Goal: Information Seeking & Learning: Learn about a topic

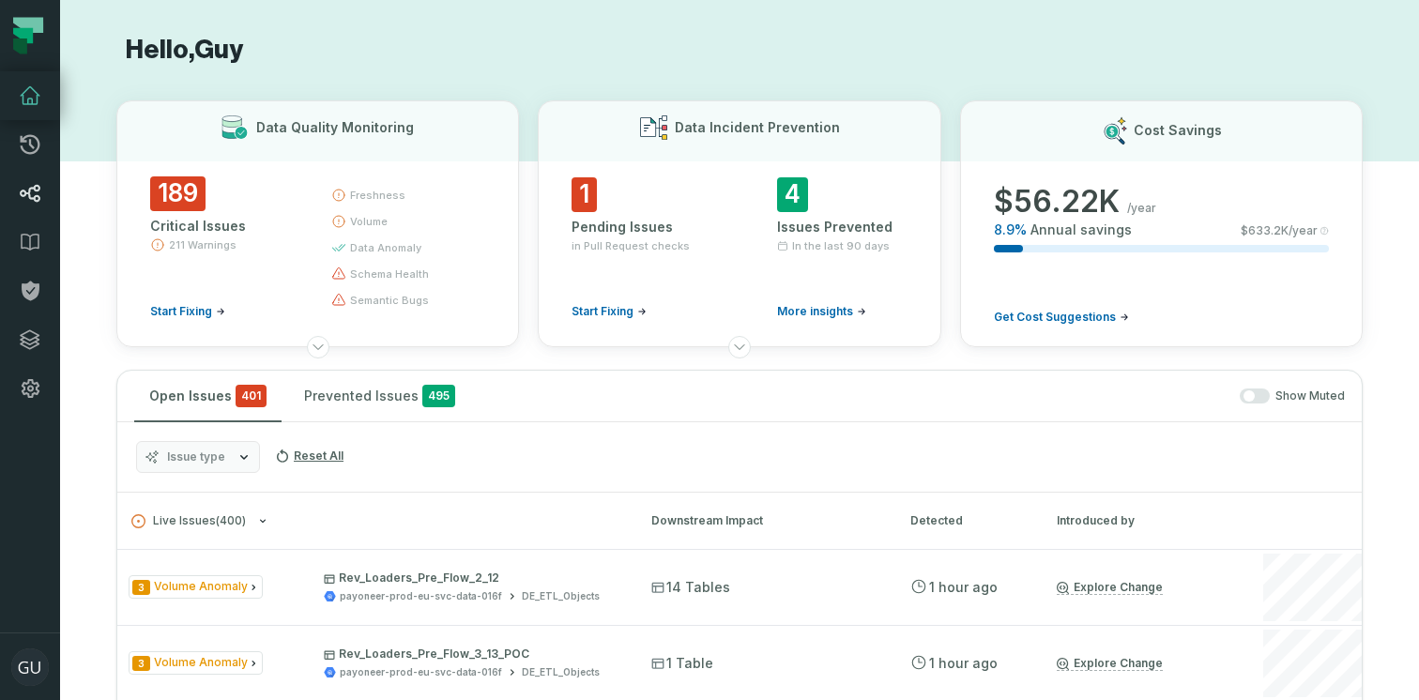
click at [27, 206] on link "Lineage" at bounding box center [30, 193] width 60 height 49
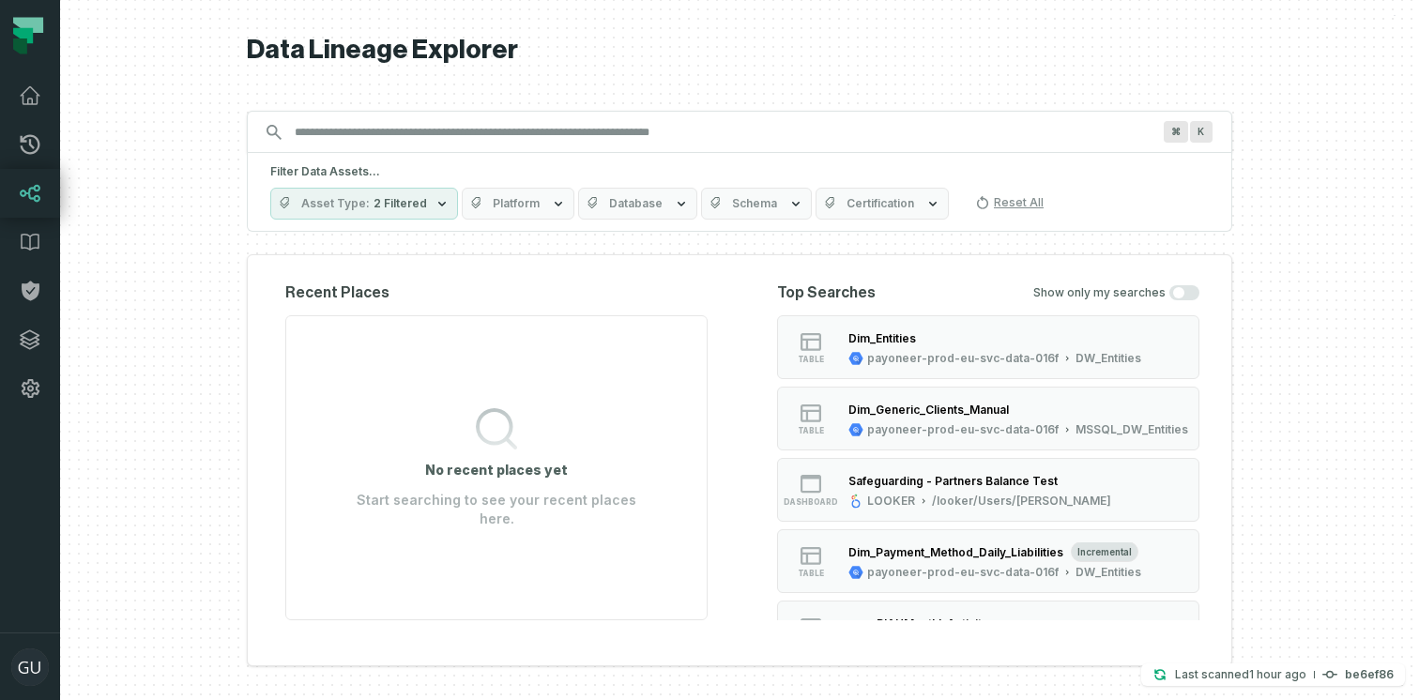
click at [619, 129] on input "Discovery Provider cmdk menu" at bounding box center [722, 132] width 878 height 30
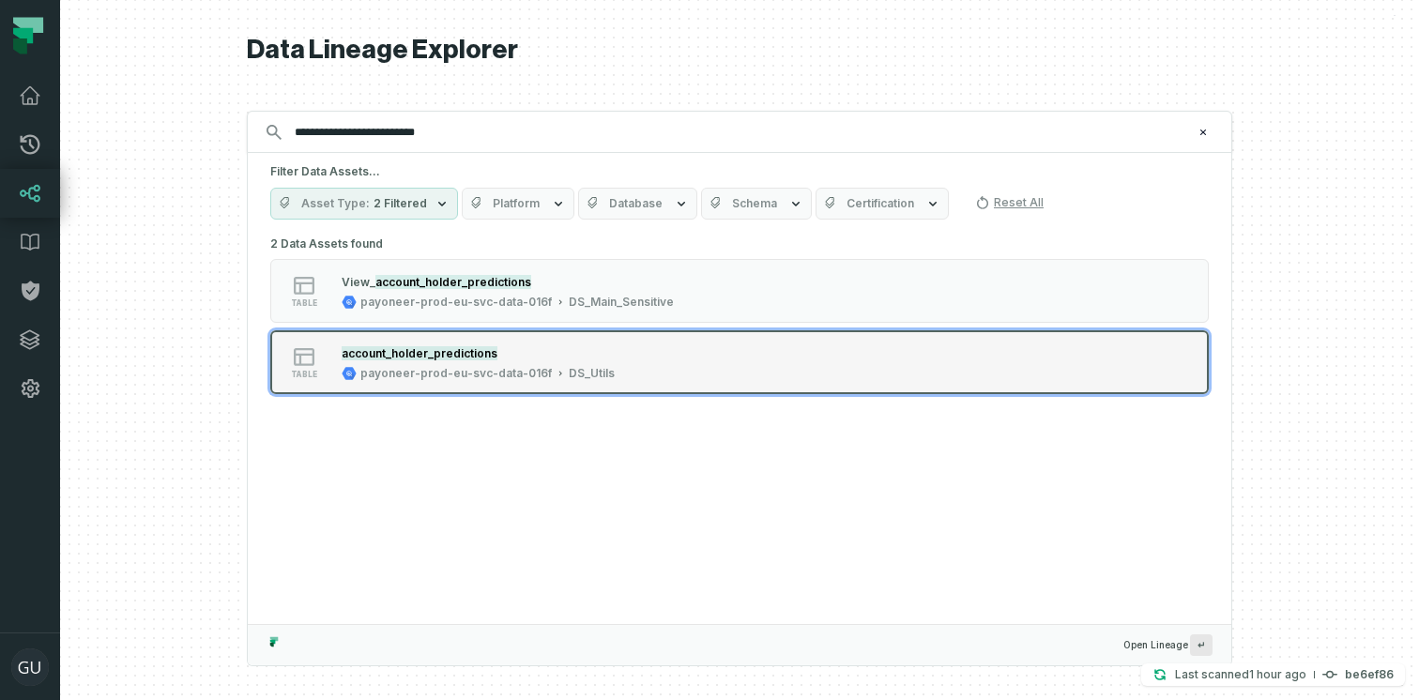
type input "**********"
click at [641, 379] on div "table account_holder_predictions payoneer-prod-eu-svc-data-016f DS_Utils" at bounding box center [508, 363] width 469 height 38
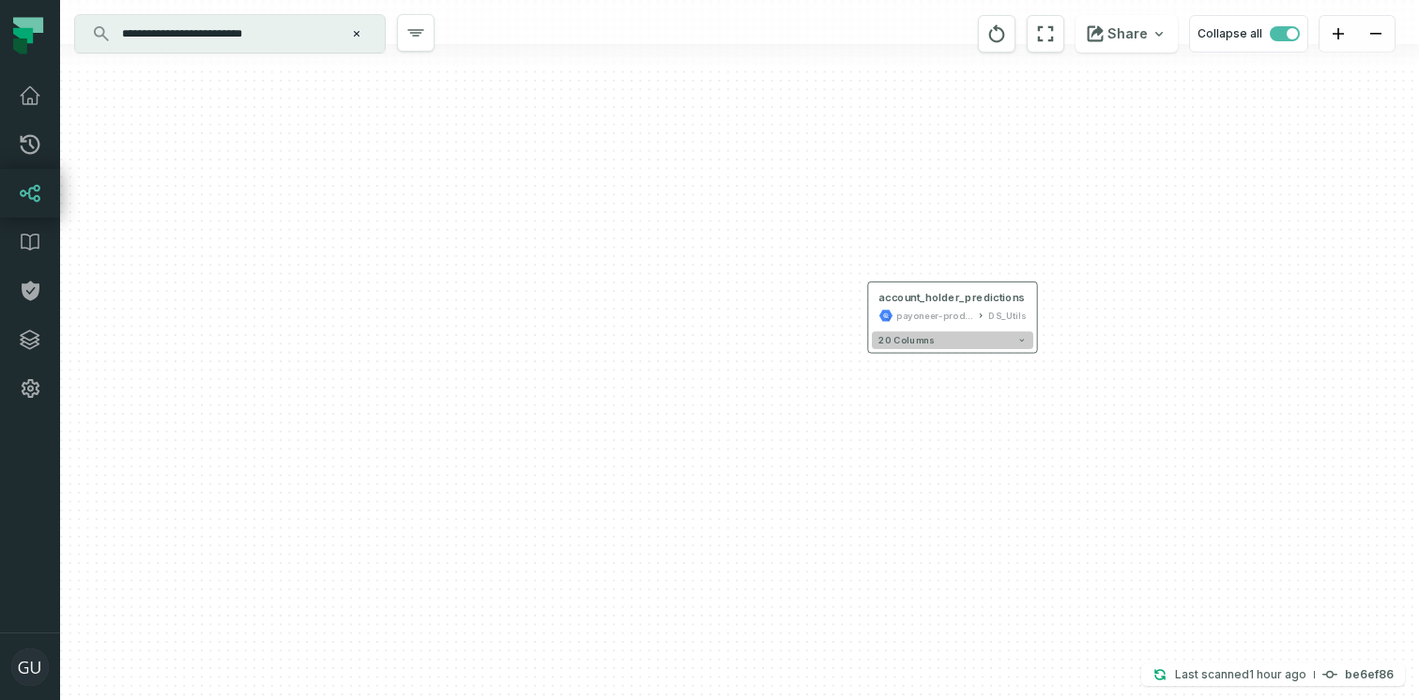
click at [1028, 339] on button "20 columns" at bounding box center [952, 340] width 161 height 18
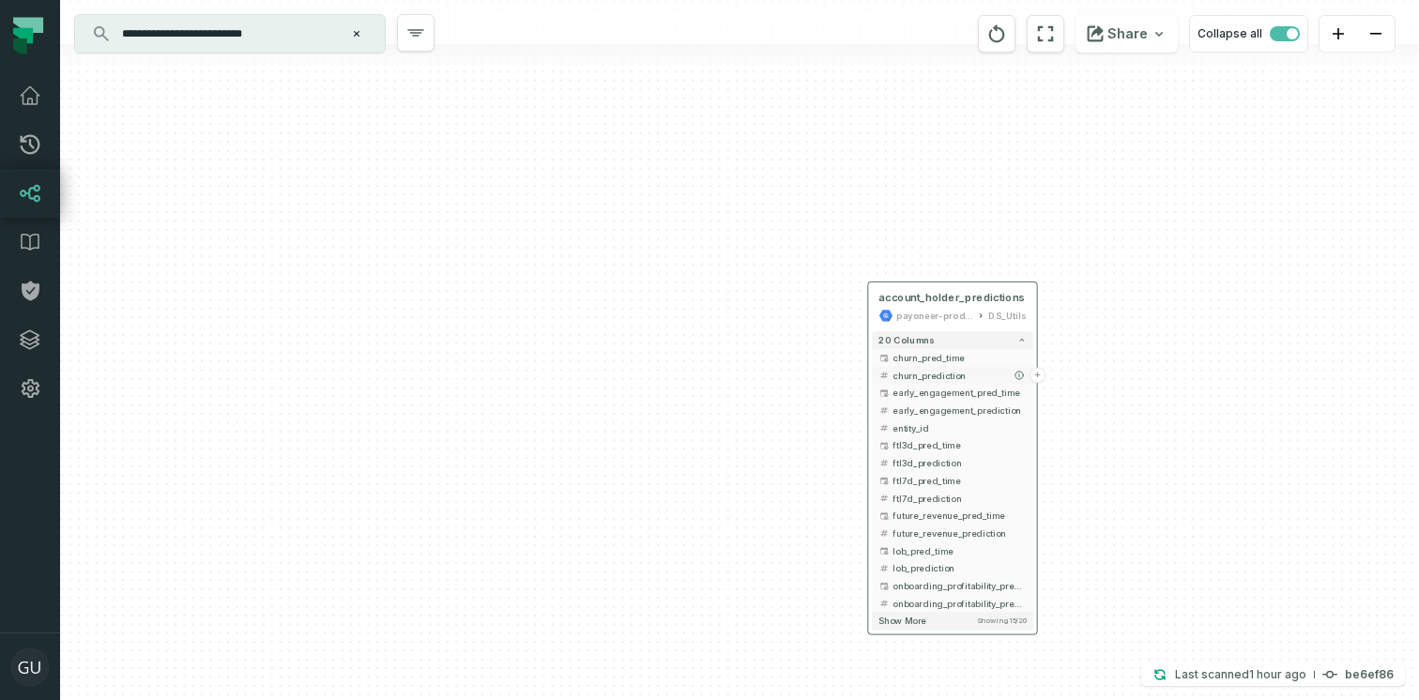
click at [947, 373] on span "churn_prediction" at bounding box center [959, 375] width 133 height 13
click at [1045, 374] on button "+" at bounding box center [1038, 376] width 16 height 16
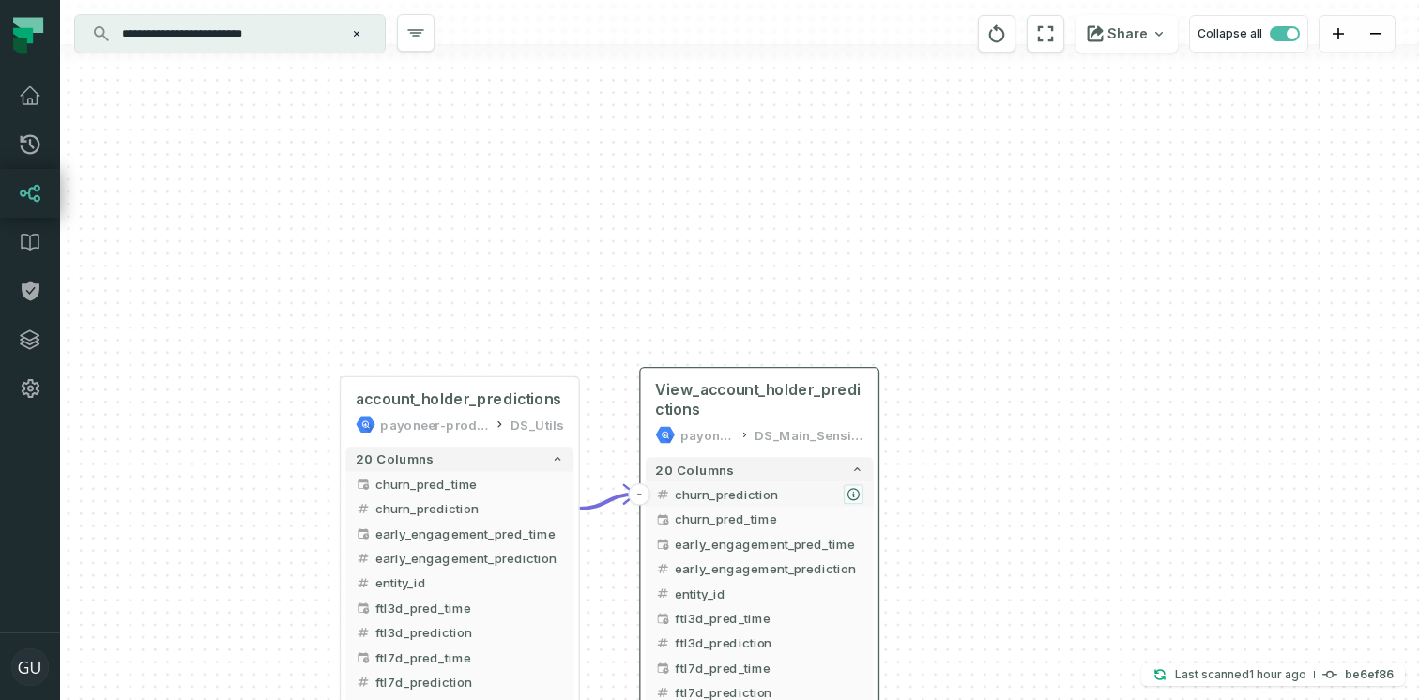
click at [853, 493] on icon "button" at bounding box center [853, 494] width 11 height 11
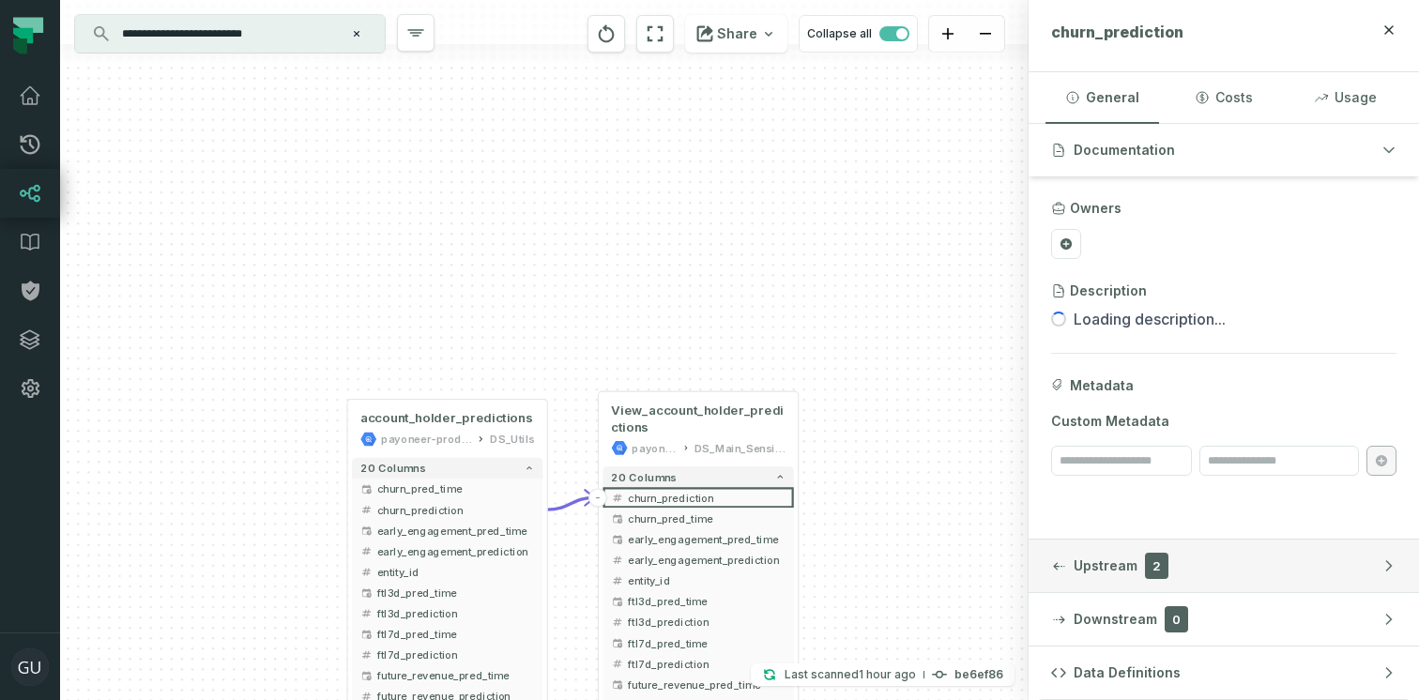
click at [1072, 574] on button "Upstream 2" at bounding box center [1224, 566] width 390 height 53
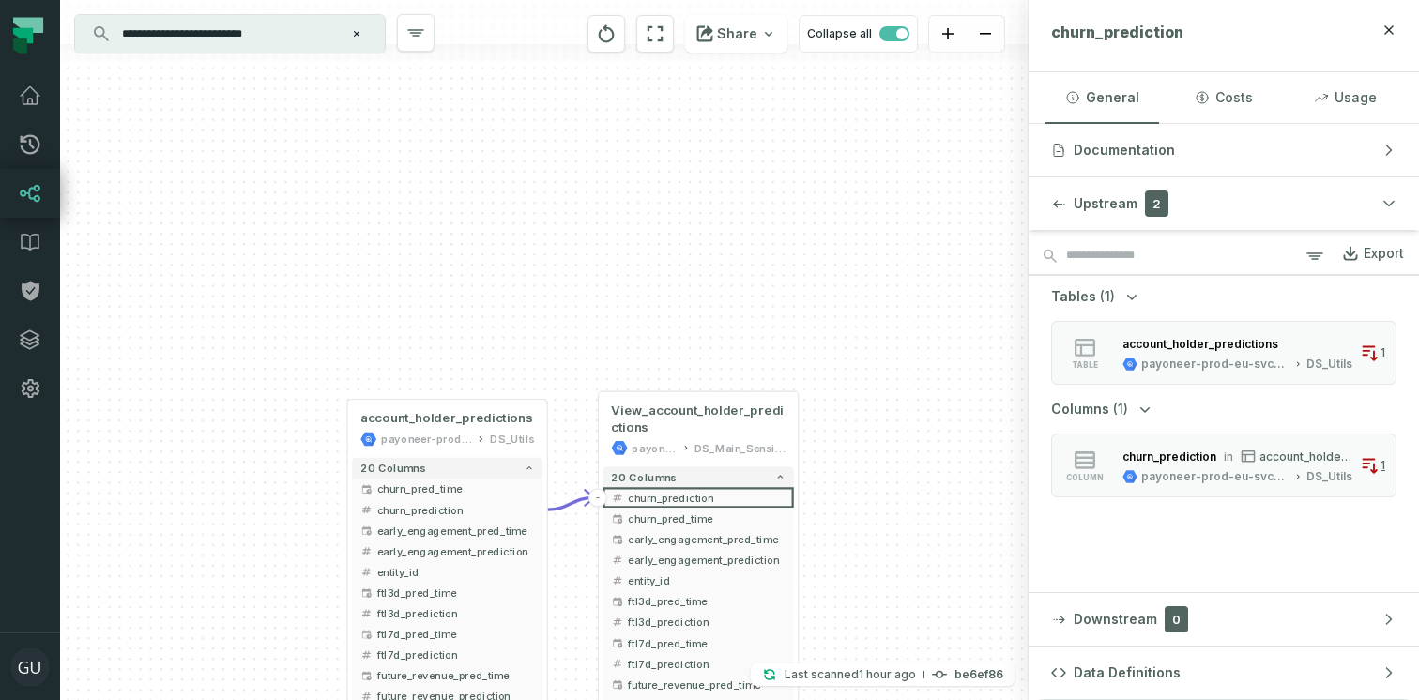
click at [324, 36] on input "**********" at bounding box center [228, 34] width 235 height 30
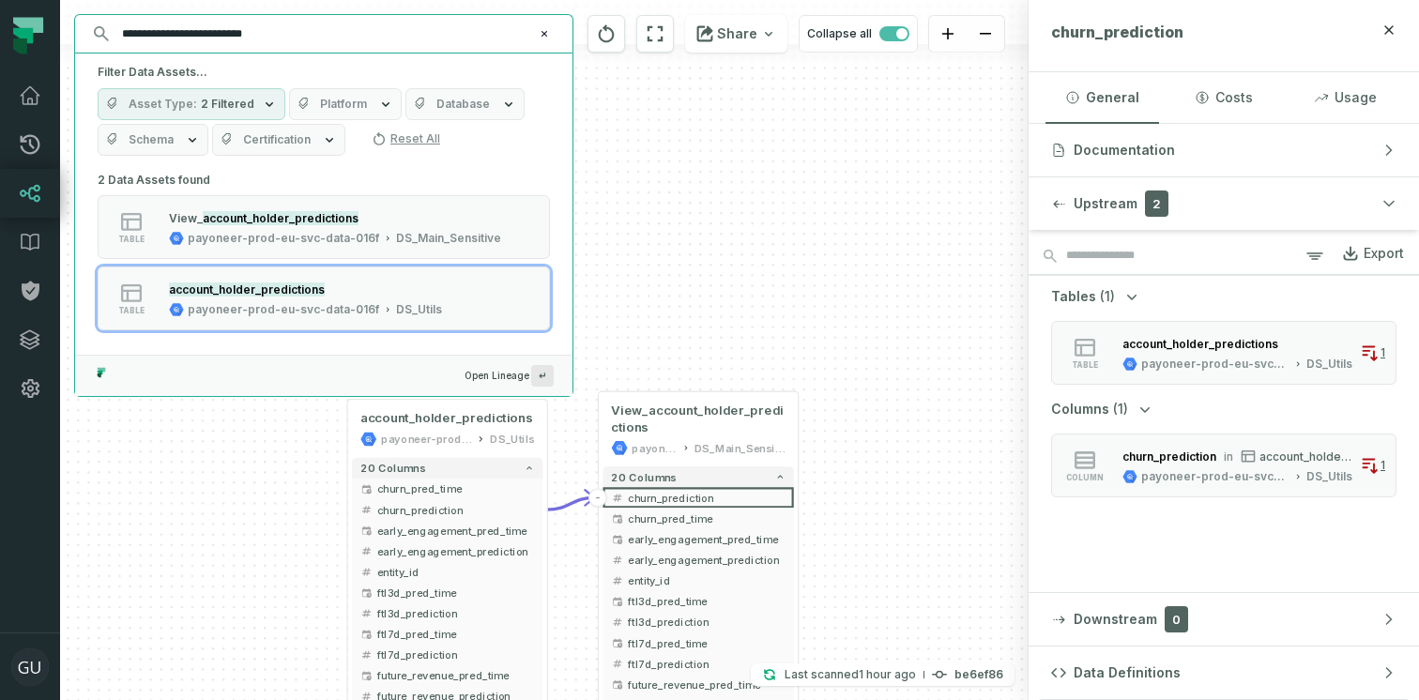
paste input "******"
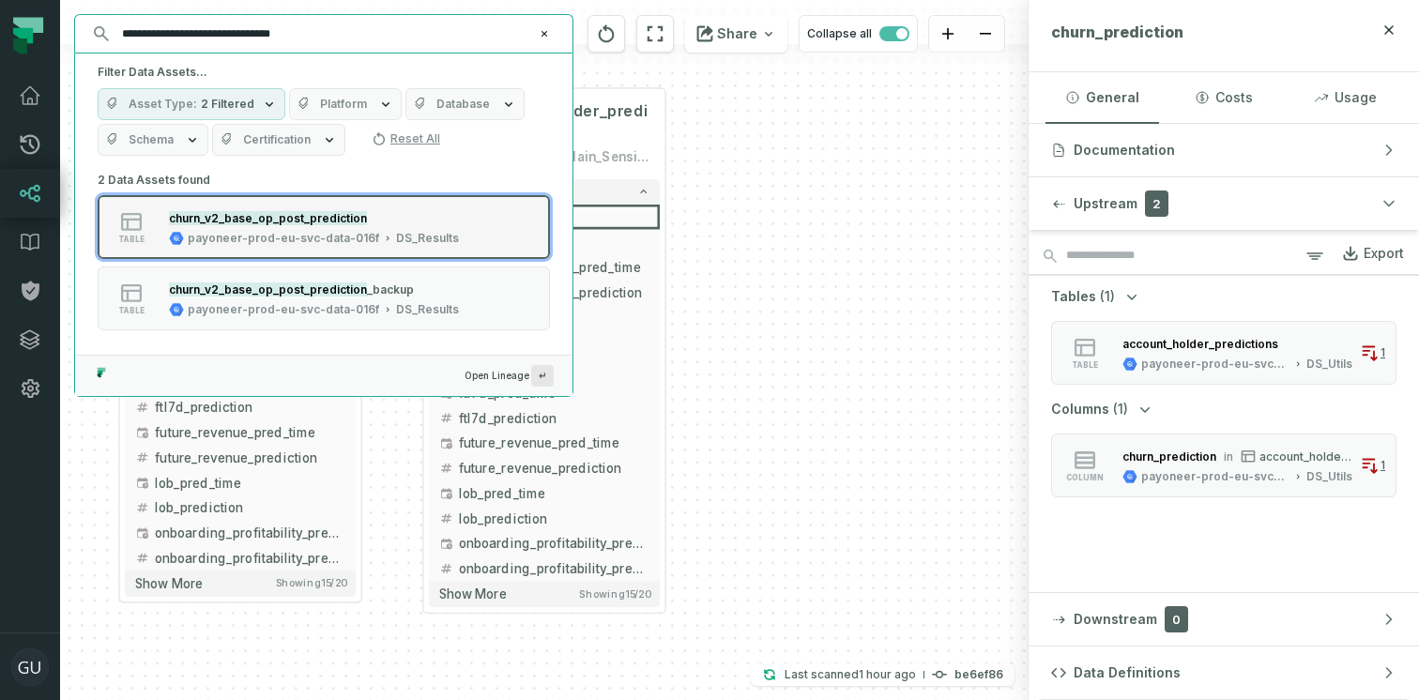
type input "**********"
click at [484, 214] on div "table churn_v2_base_op_post_prediction payoneer-prod-eu-svc-data-016f DS_Results" at bounding box center [335, 227] width 469 height 38
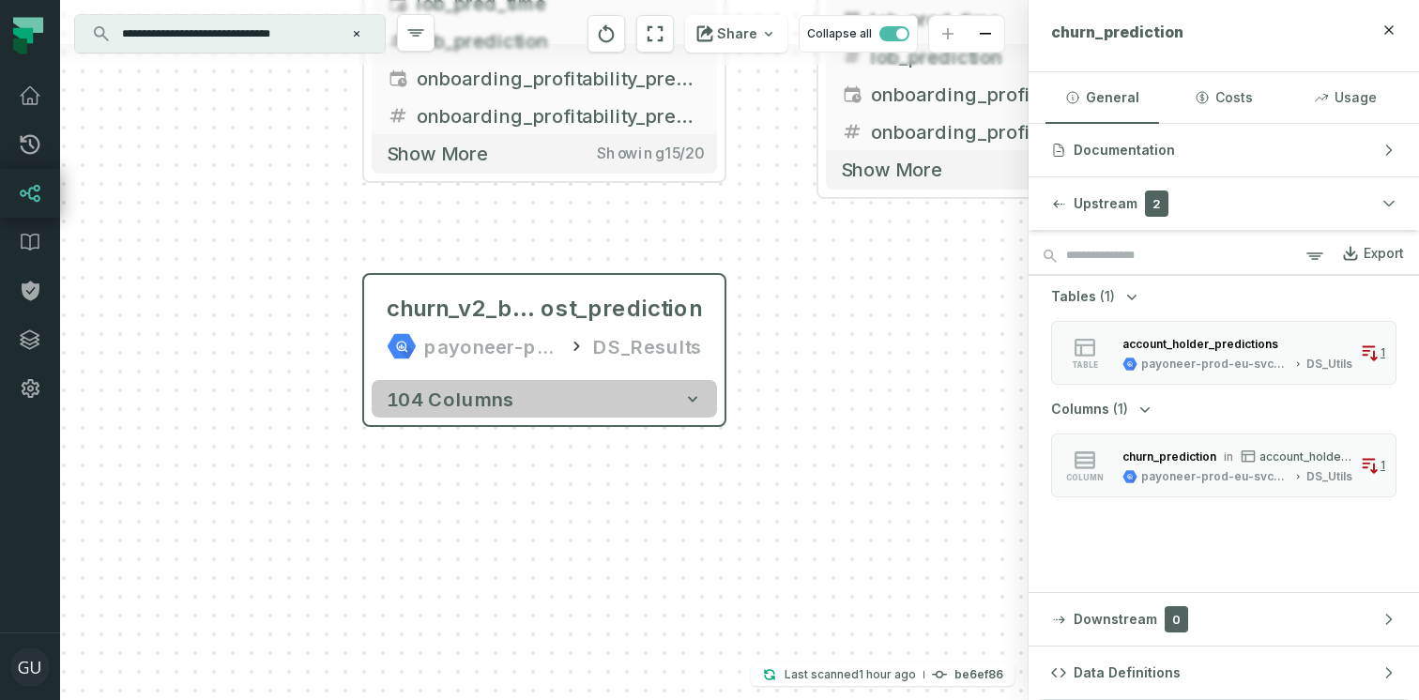
click at [711, 405] on button "104 columns" at bounding box center [544, 399] width 345 height 38
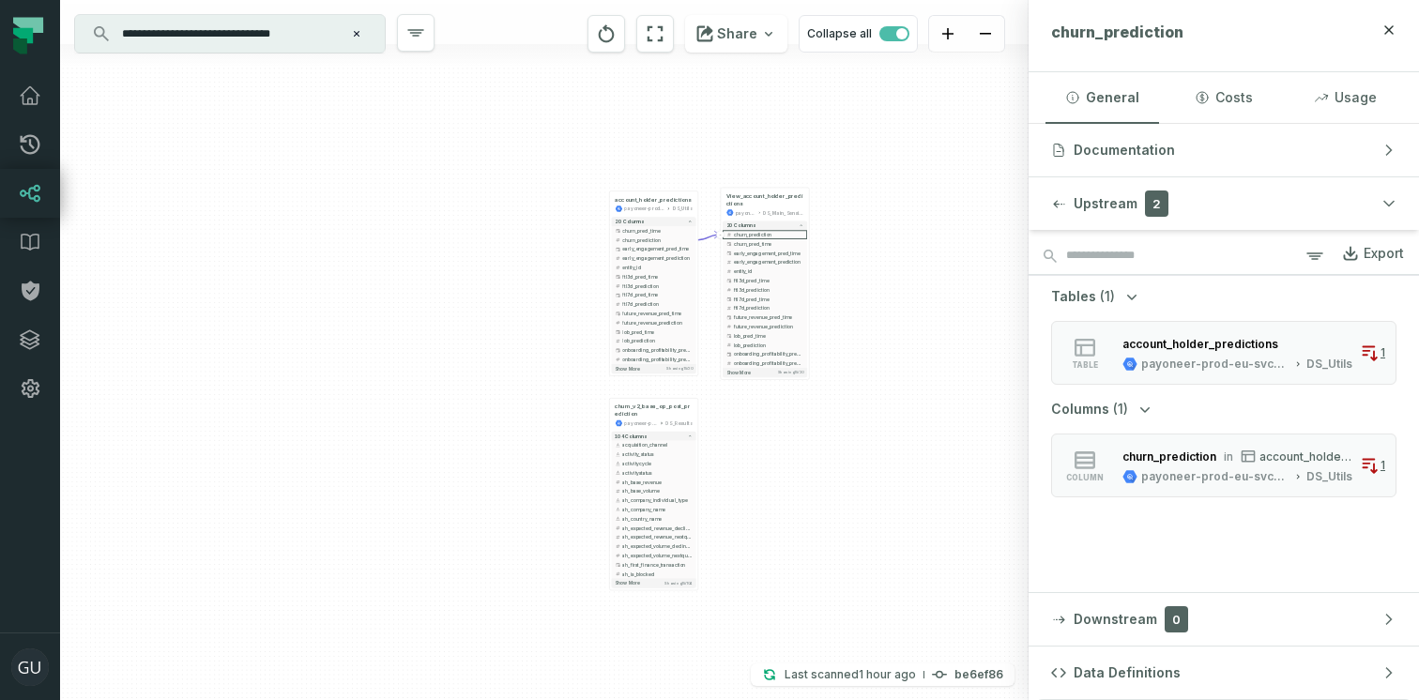
click at [327, 45] on input "**********" at bounding box center [228, 34] width 235 height 30
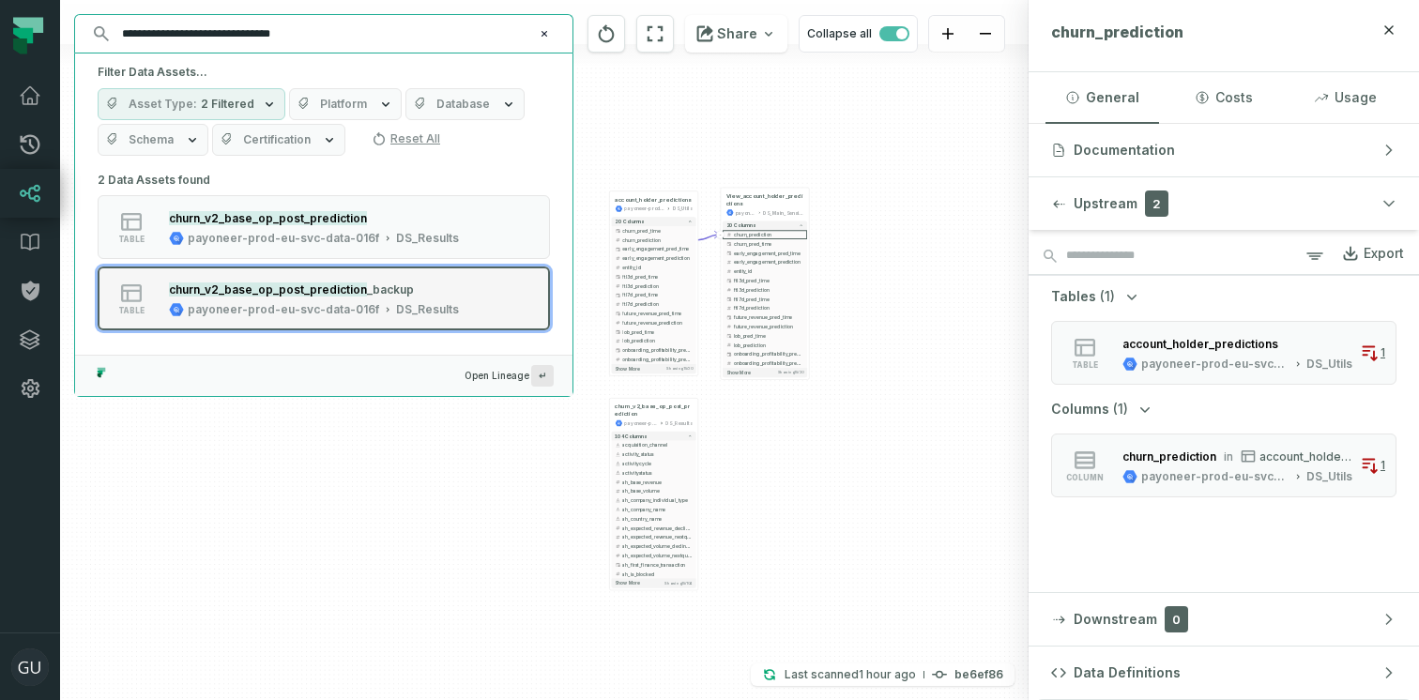
click at [318, 292] on mark "churn_v2_base_op_post_prediction" at bounding box center [268, 289] width 198 height 14
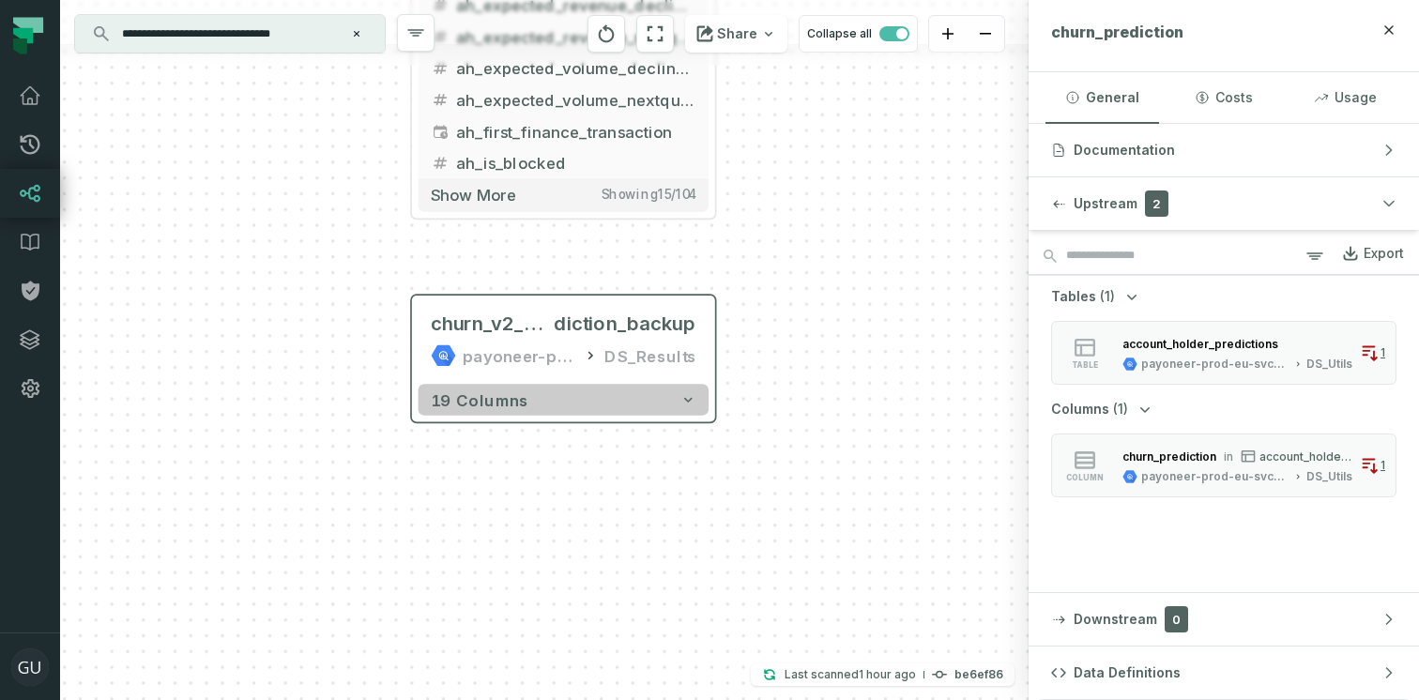
click at [685, 396] on icon "button" at bounding box center [688, 400] width 16 height 16
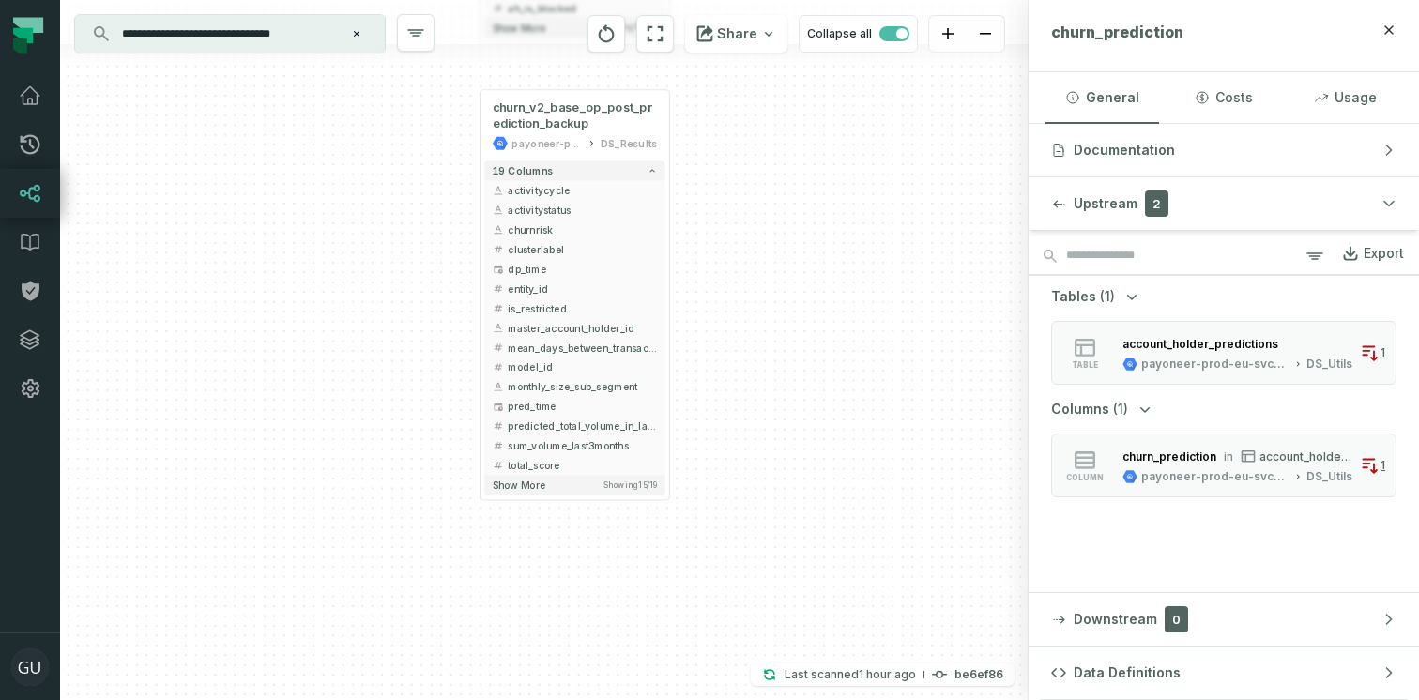
drag, startPoint x: 810, startPoint y: 487, endPoint x: 767, endPoint y: 225, distance: 265.4
click at [767, 225] on div "+ View_account_holder_predictions payoneer-prod-eu-svc-data-016f DS_Main_Sensit…" at bounding box center [544, 350] width 969 height 700
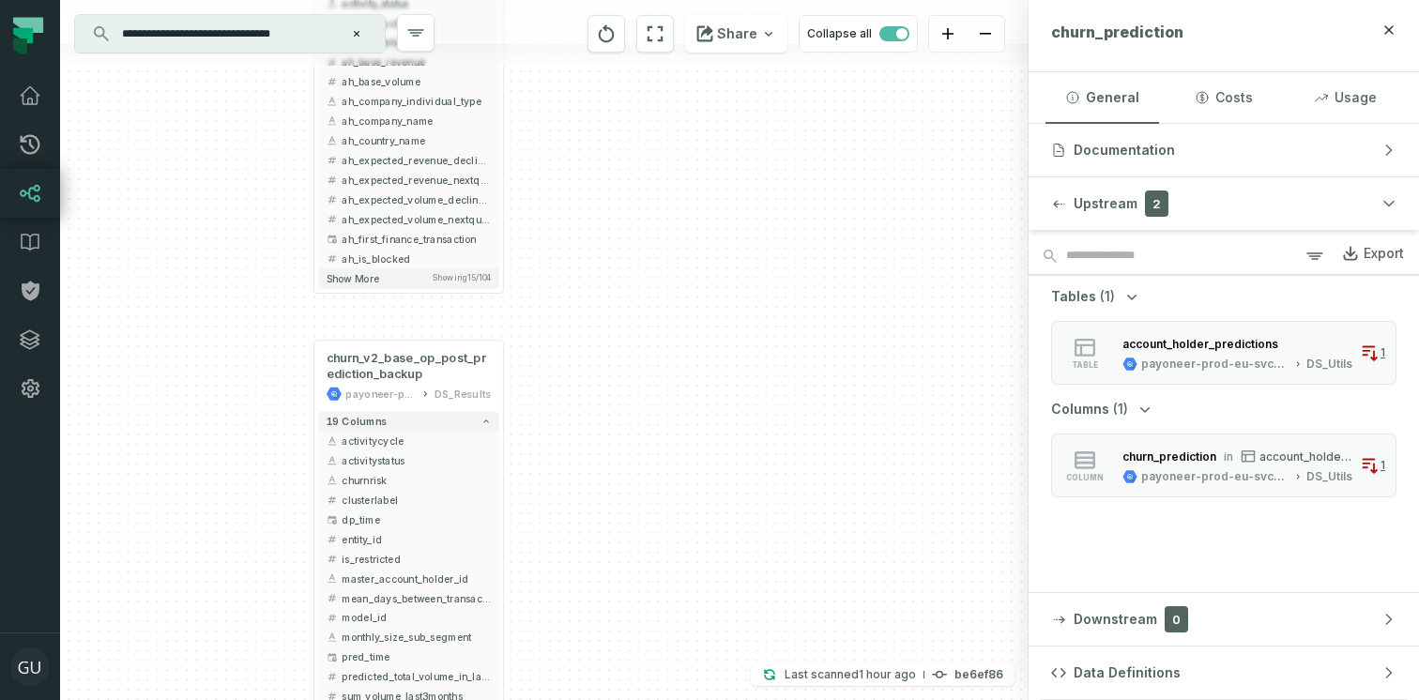
drag, startPoint x: 704, startPoint y: 306, endPoint x: 538, endPoint y: 556, distance: 299.9
click at [538, 556] on div "+ View_account_holder_predictions payoneer-prod-eu-svc-data-016f DS_Main_Sensit…" at bounding box center [544, 350] width 969 height 700
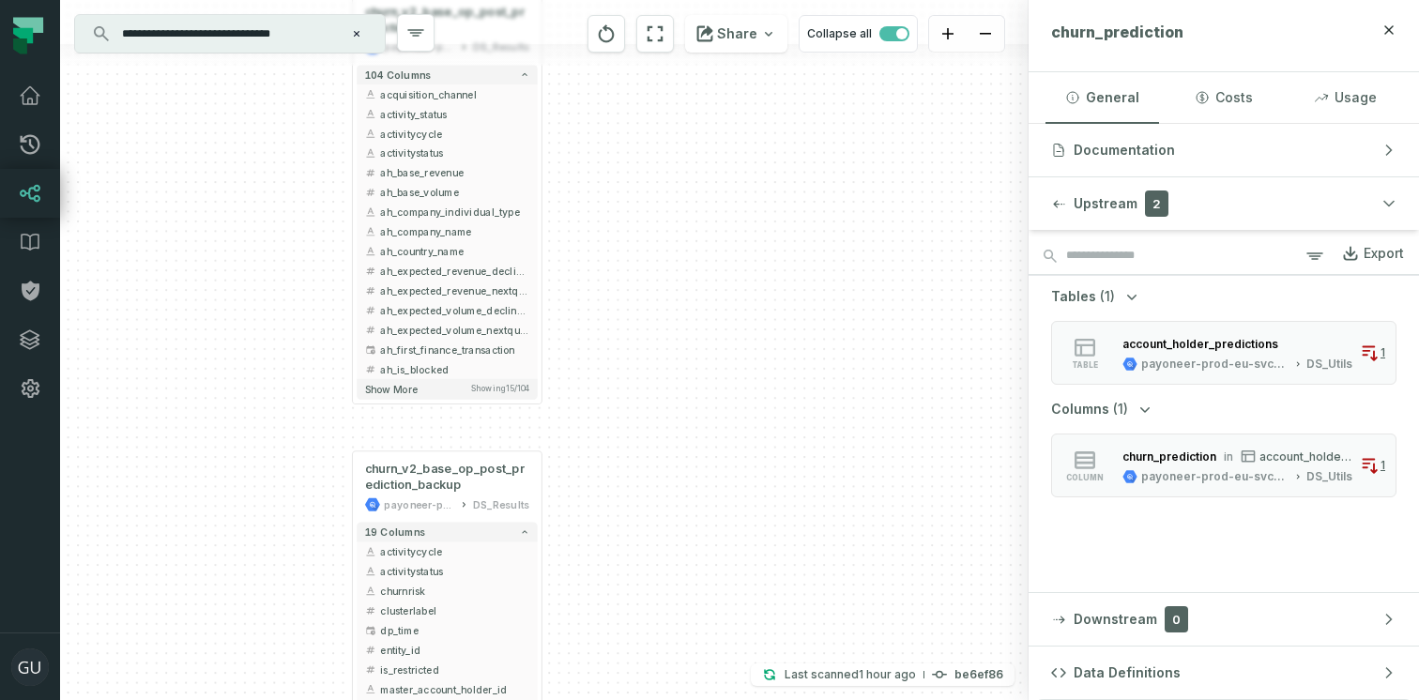
drag, startPoint x: 616, startPoint y: 319, endPoint x: 655, endPoint y: 426, distance: 114.0
click at [655, 426] on div "+ View_account_holder_predictions payoneer-prod-eu-svc-data-016f DS_Main_Sensit…" at bounding box center [544, 350] width 969 height 700
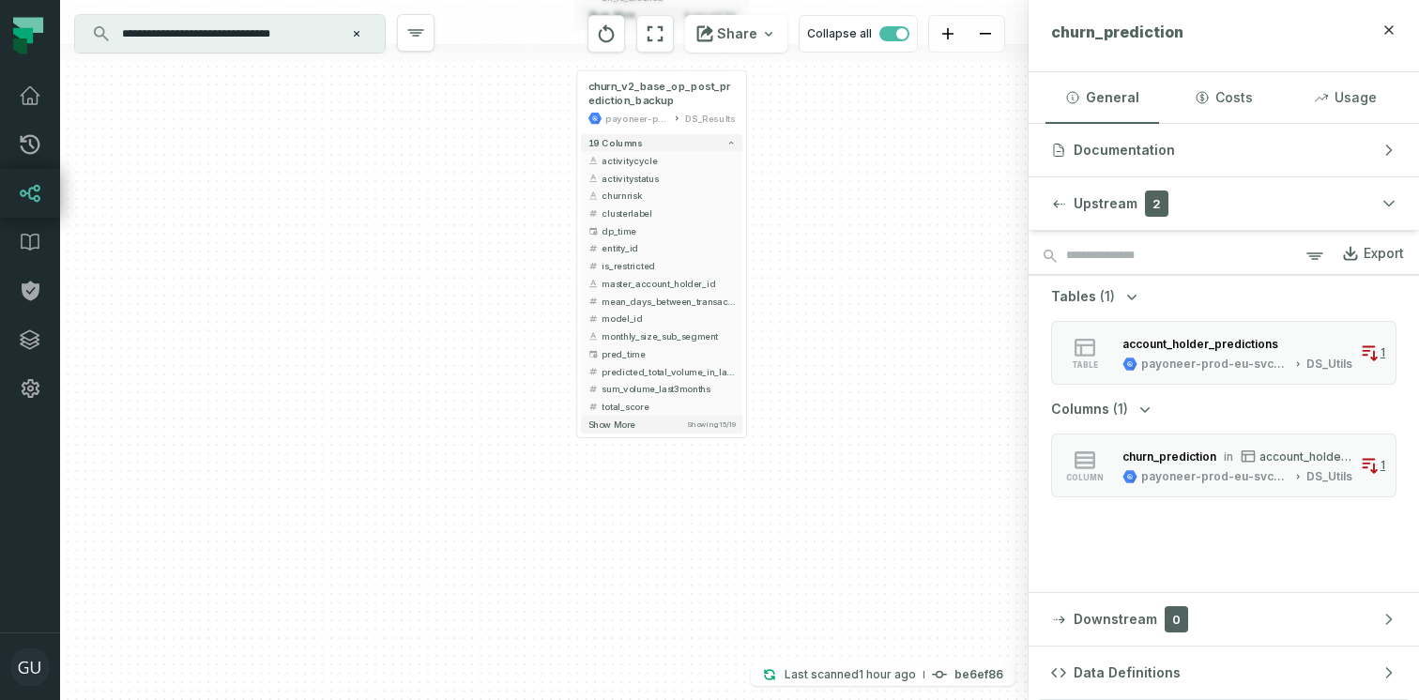
drag, startPoint x: 142, startPoint y: 344, endPoint x: 313, endPoint y: 13, distance: 372.3
click at [313, 13] on div "+ View_account_holder_predictions payoneer-prod-eu-svc-data-016f DS_Main_Sensit…" at bounding box center [544, 350] width 969 height 700
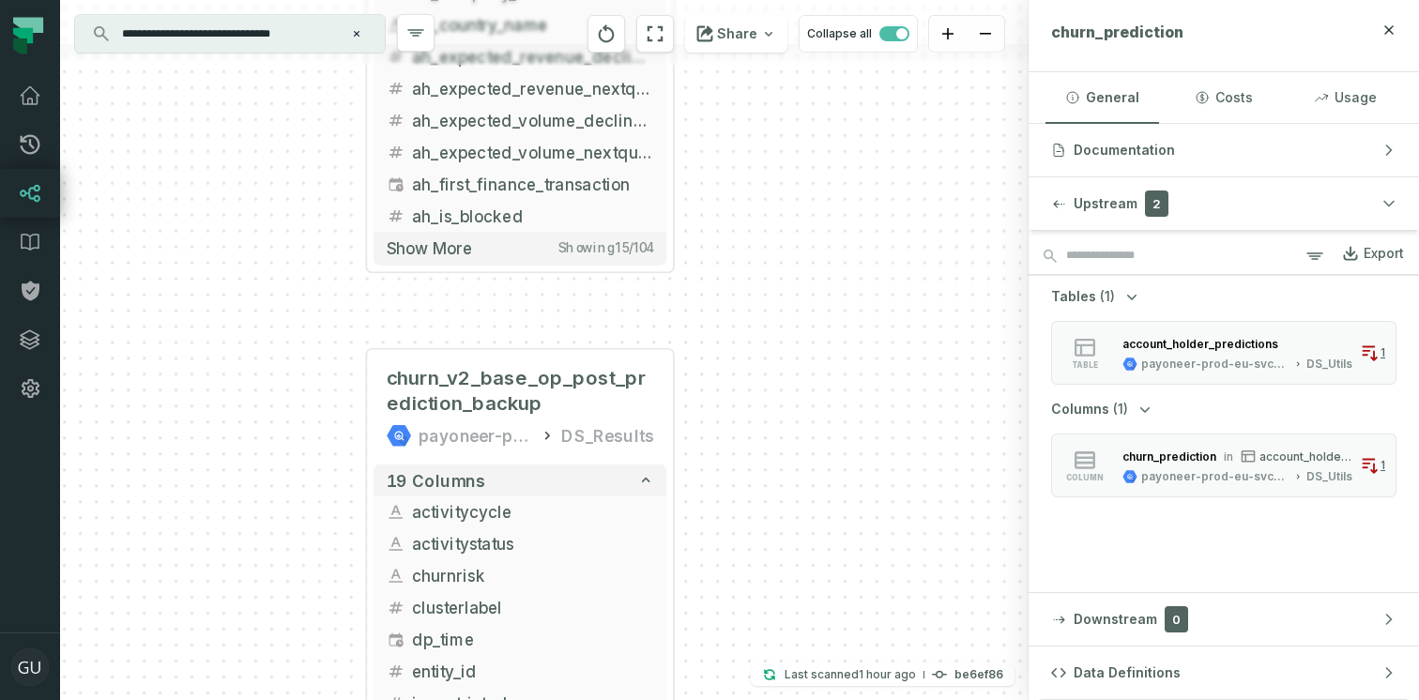
drag, startPoint x: 767, startPoint y: 302, endPoint x: 774, endPoint y: 638, distance: 336.1
click at [774, 636] on div "+ View_account_holder_predictions payoneer-prod-eu-svc-data-016f DS_Main_Sensit…" at bounding box center [544, 350] width 969 height 700
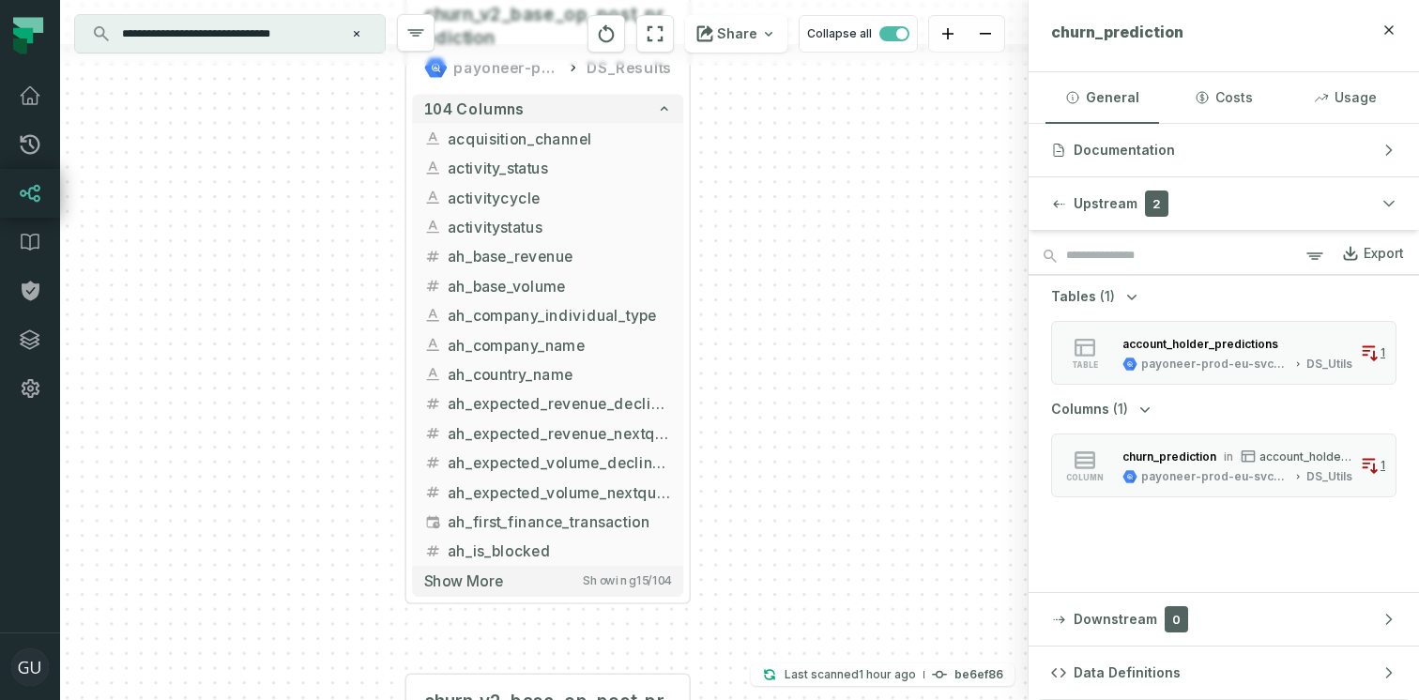
drag, startPoint x: 803, startPoint y: 406, endPoint x: 803, endPoint y: 598, distance: 191.5
click at [803, 598] on div "+ View_account_holder_predictions payoneer-prod-eu-svc-data-016f DS_Main_Sensit…" at bounding box center [544, 350] width 969 height 700
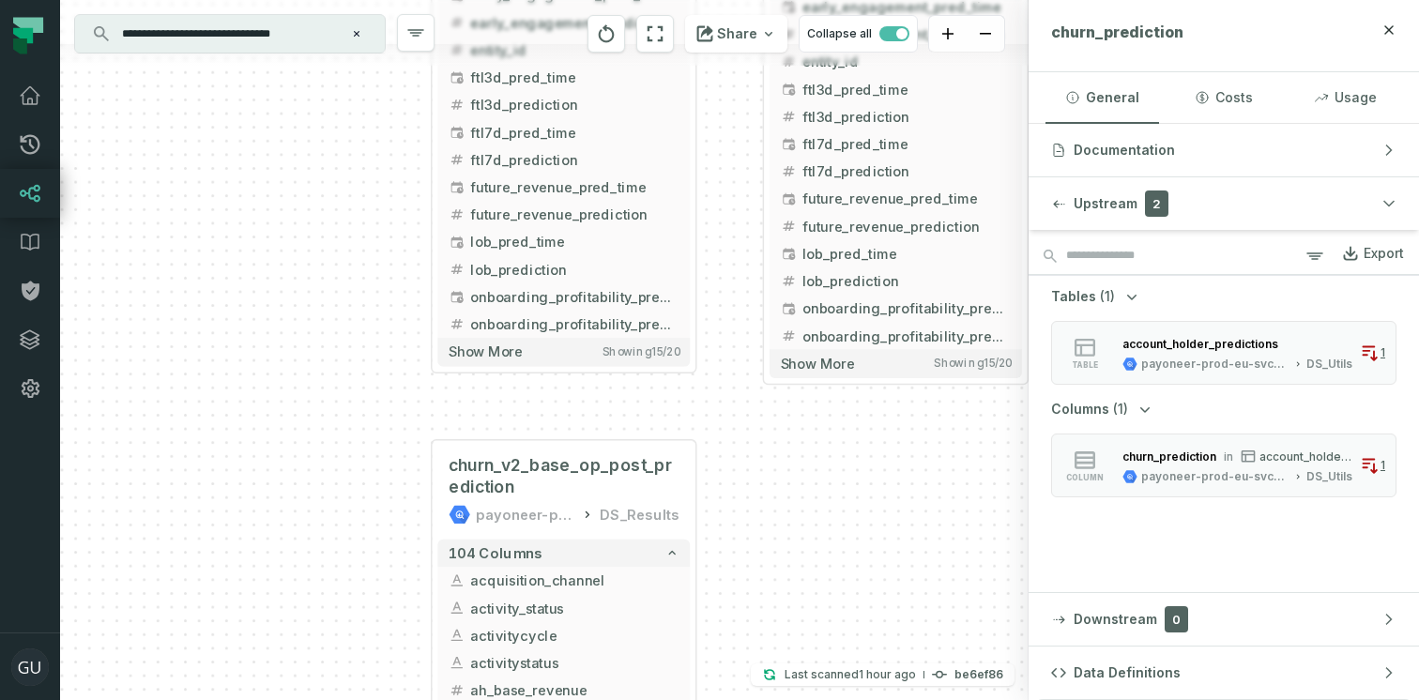
drag, startPoint x: 764, startPoint y: 361, endPoint x: 758, endPoint y: 771, distance: 410.2
click at [758, 699] on html "Pull Requests Dashboard Lineage Data Catalog Policies Integrations Settings Guy…" at bounding box center [709, 350] width 1419 height 700
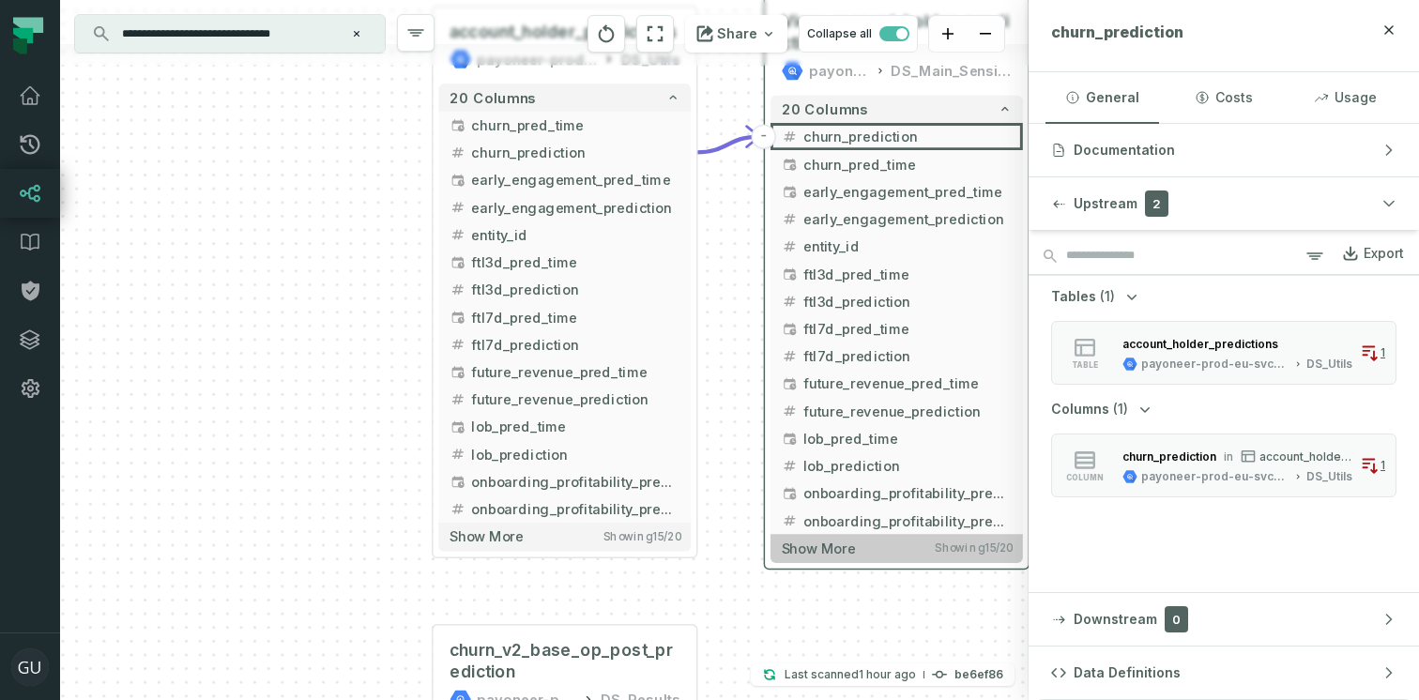
drag, startPoint x: 808, startPoint y: 361, endPoint x: 815, endPoint y: 537, distance: 175.6
click at [815, 540] on span "Show more" at bounding box center [819, 548] width 74 height 17
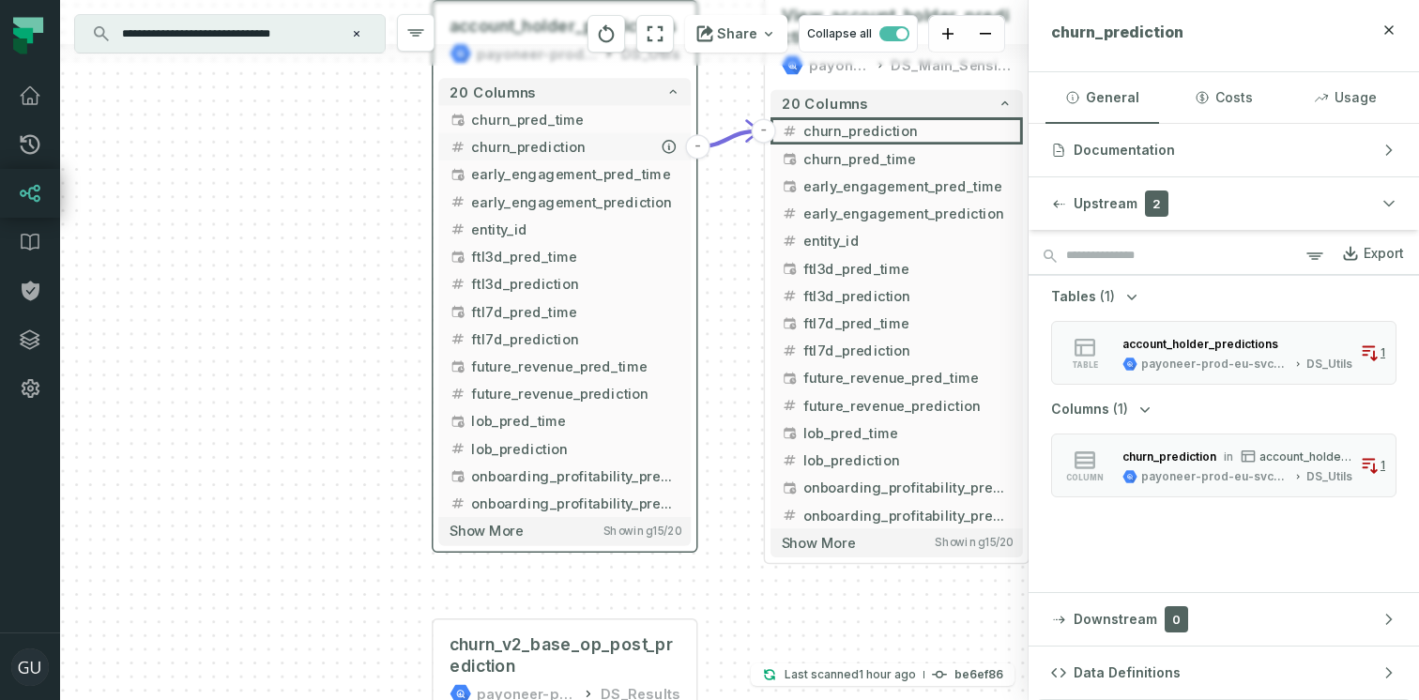
click at [528, 145] on span "churn_prediction" at bounding box center [575, 146] width 208 height 21
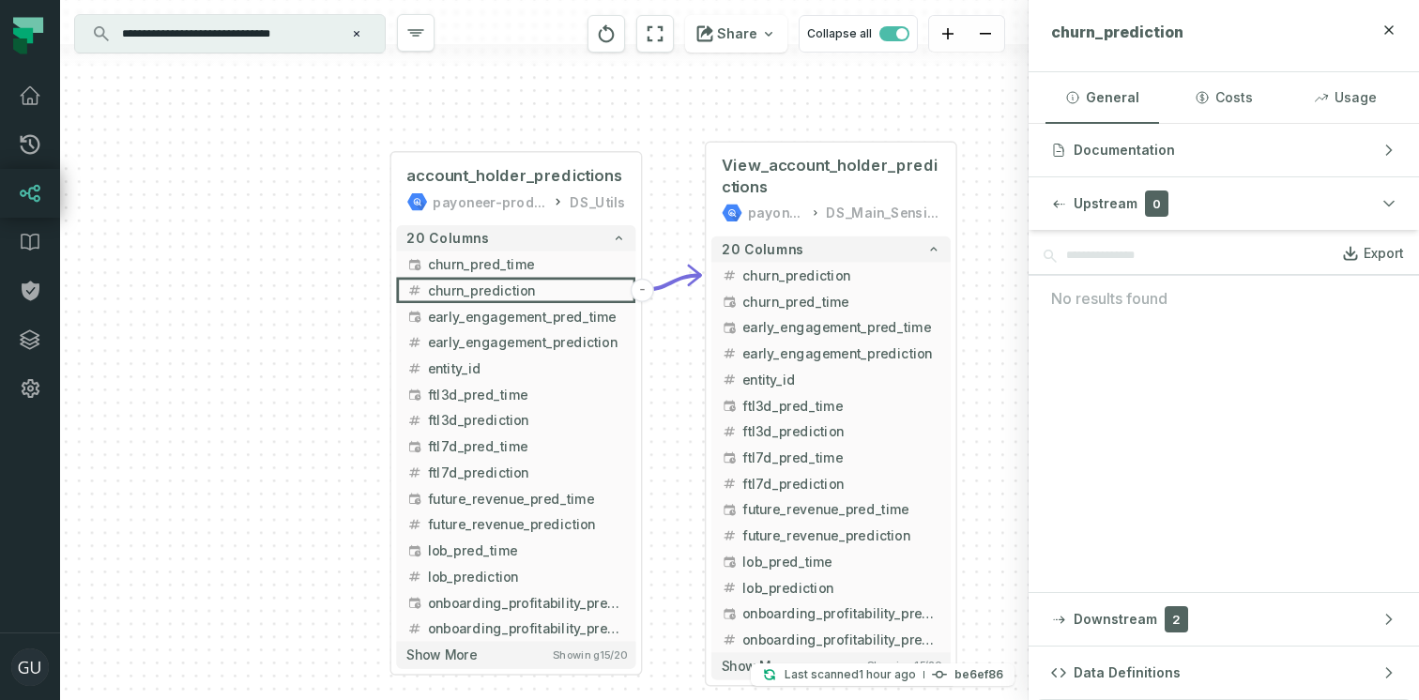
drag, startPoint x: 749, startPoint y: 259, endPoint x: 688, endPoint y: 401, distance: 154.3
click at [688, 401] on div "+ View_account_holder_predictions payoneer-prod-eu-svc-data-016f DS_Main_Sensit…" at bounding box center [544, 350] width 969 height 700
click at [1341, 101] on button "Usage" at bounding box center [1346, 97] width 114 height 51
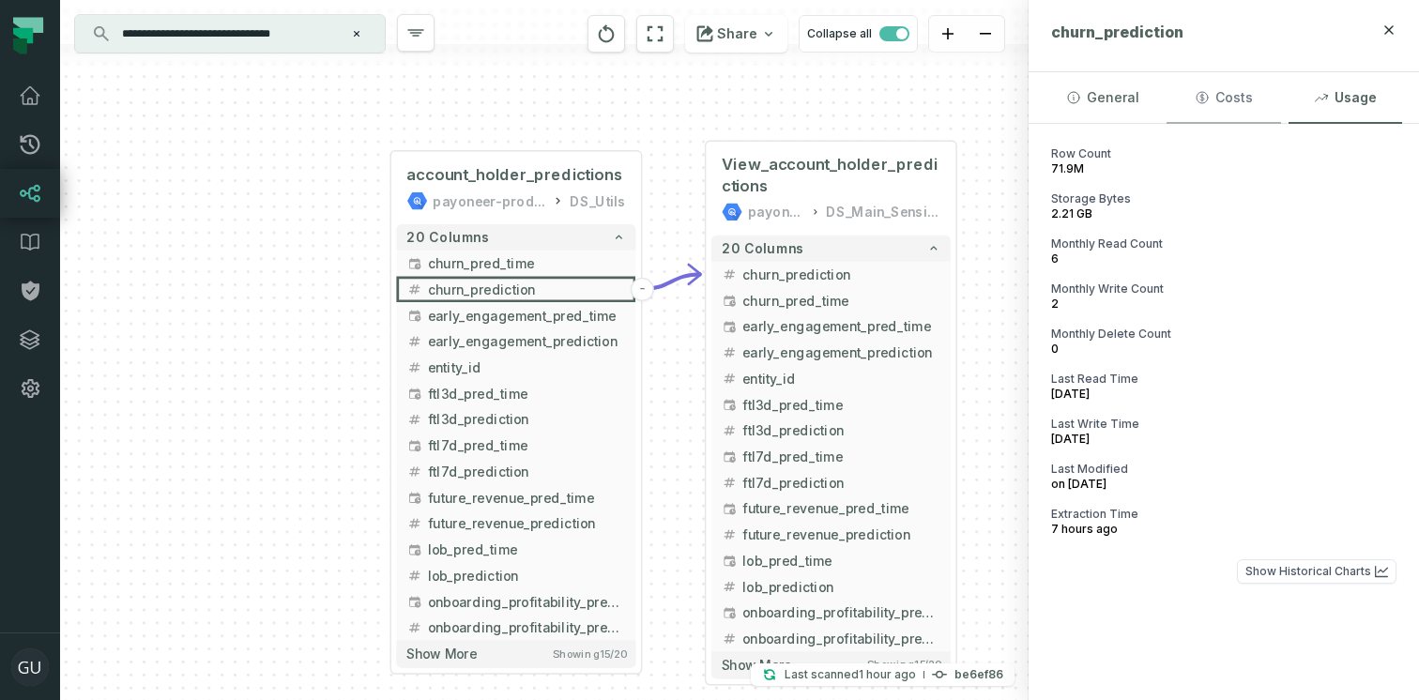
click at [1252, 91] on button "Costs" at bounding box center [1224, 97] width 114 height 51
click at [1348, 95] on button "Usage" at bounding box center [1346, 97] width 114 height 51
click at [1254, 80] on button "Costs" at bounding box center [1224, 97] width 114 height 51
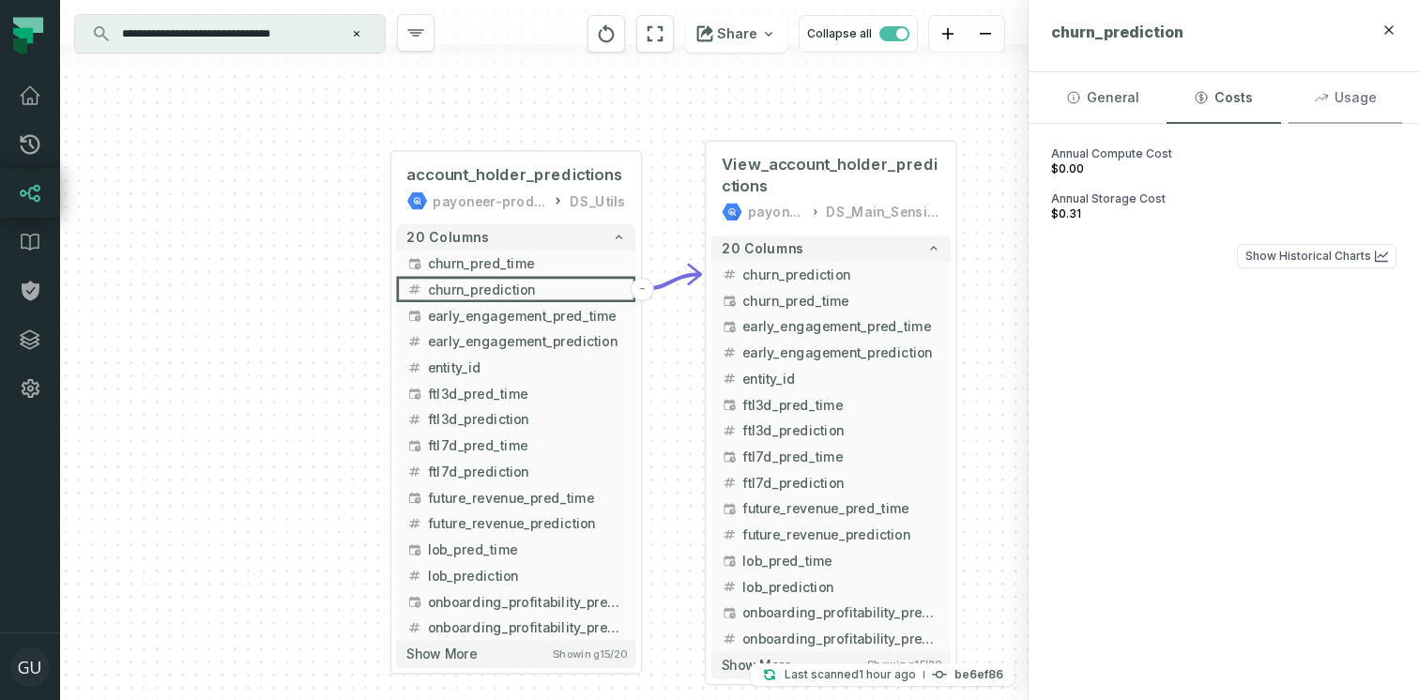
click at [1336, 104] on button "Usage" at bounding box center [1346, 97] width 114 height 51
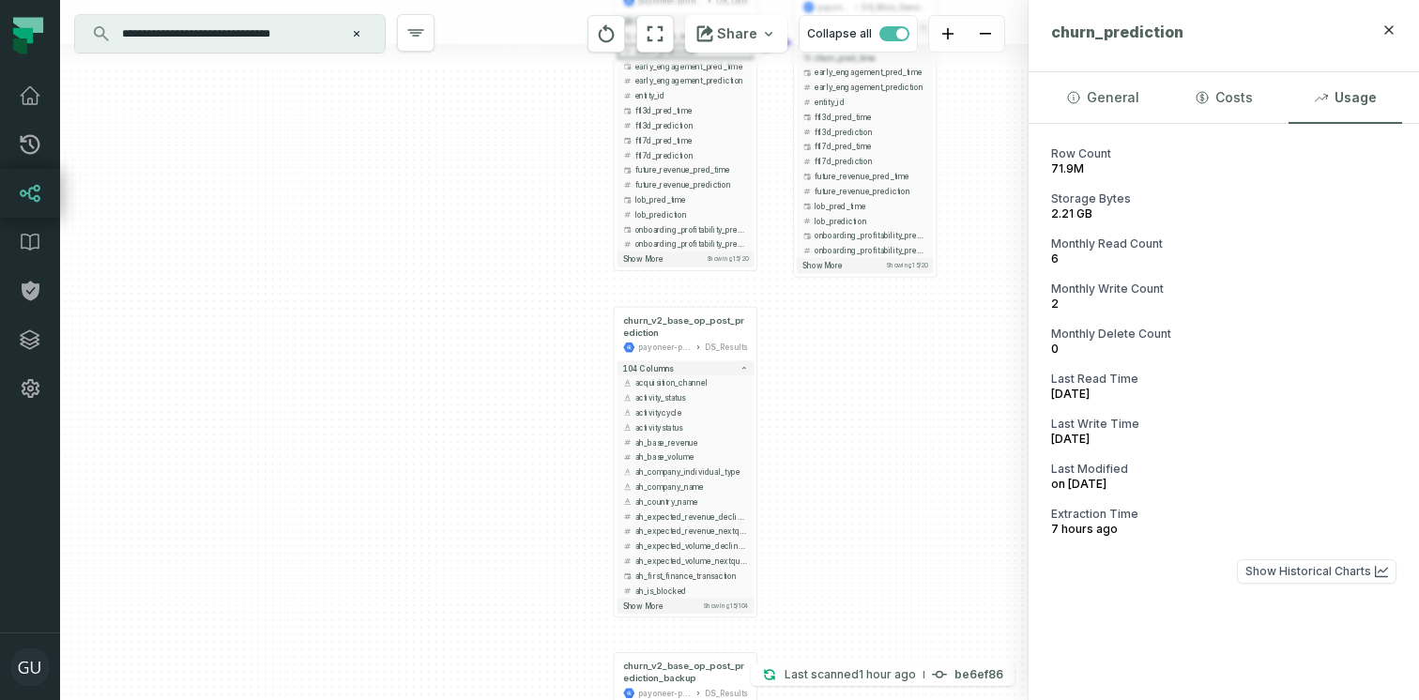
drag, startPoint x: 542, startPoint y: 421, endPoint x: 542, endPoint y: 149, distance: 272.2
click at [542, 149] on div "+ View_account_holder_predictions payoneer-prod-eu-svc-data-016f DS_Main_Sensit…" at bounding box center [544, 350] width 969 height 700
